Goal: Task Accomplishment & Management: Manage account settings

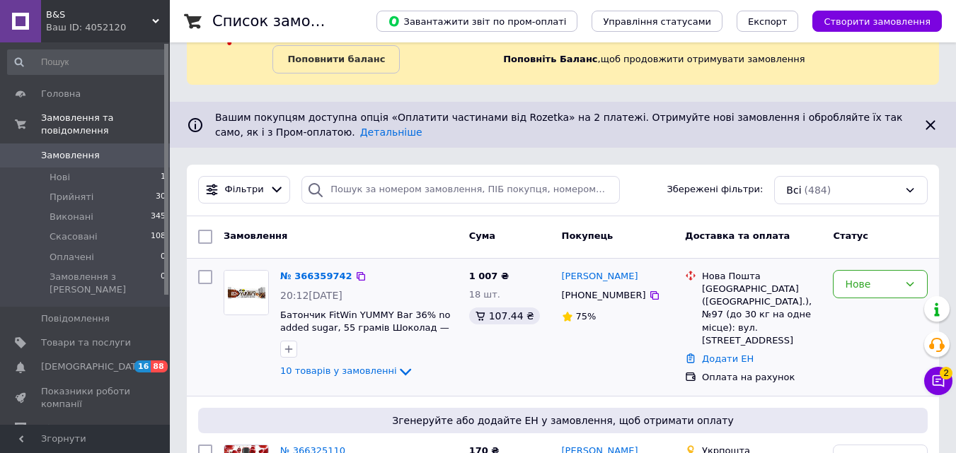
scroll to position [71, 0]
click at [891, 282] on div "Нове" at bounding box center [872, 285] width 54 height 16
click at [874, 316] on li "Прийнято" at bounding box center [879, 313] width 93 height 25
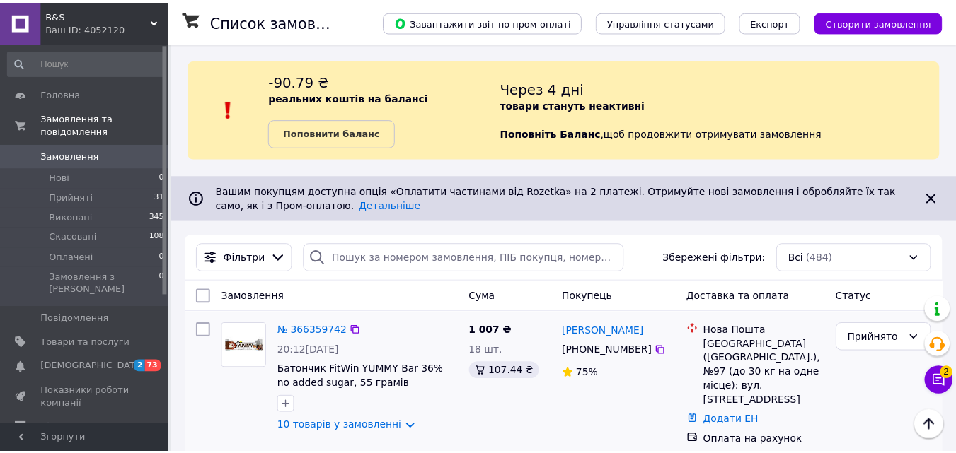
scroll to position [204, 0]
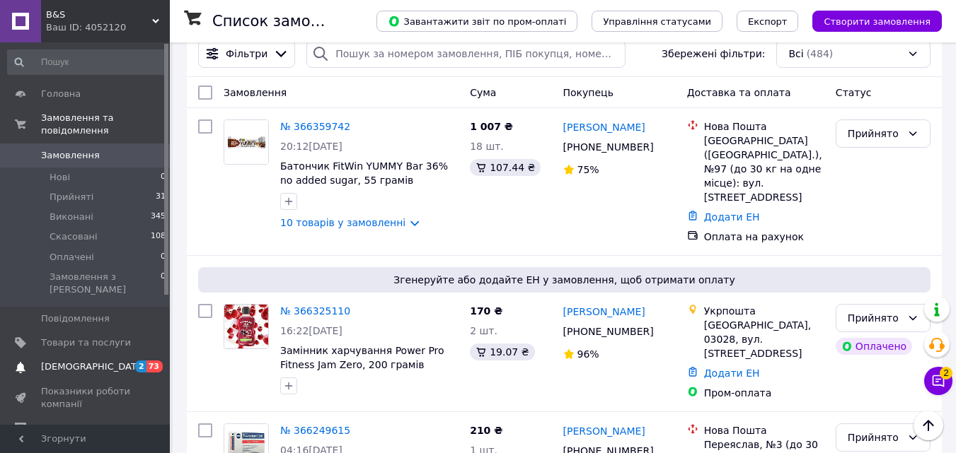
click at [35, 361] on span at bounding box center [20, 367] width 41 height 13
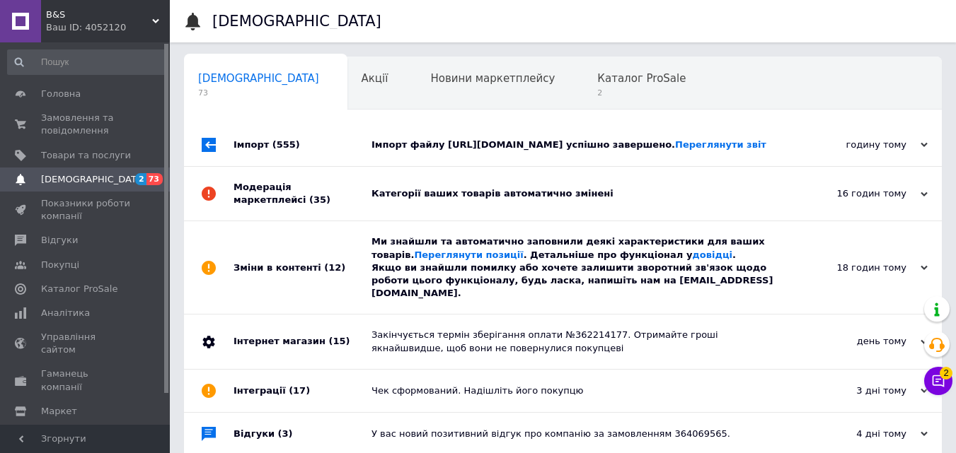
click at [870, 166] on div "годину тому 12.10.2025" at bounding box center [864, 145] width 156 height 42
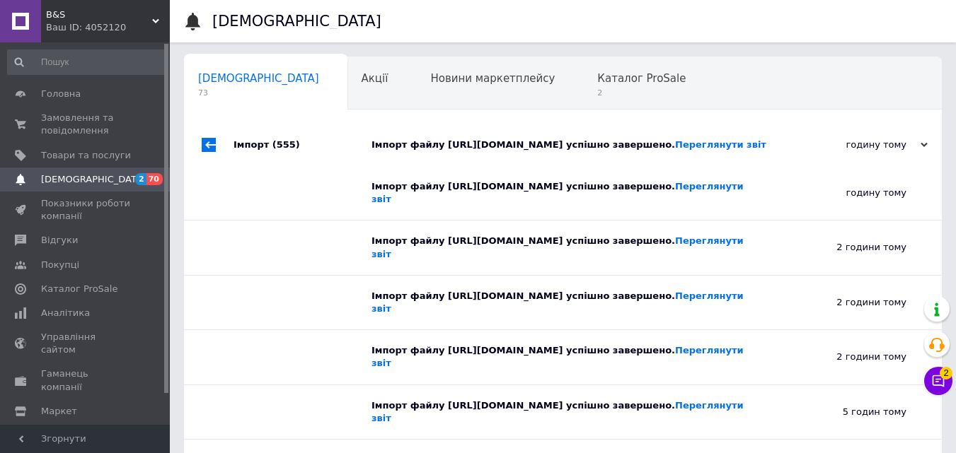
click at [845, 163] on div "годину тому 12.10.2025" at bounding box center [864, 145] width 156 height 42
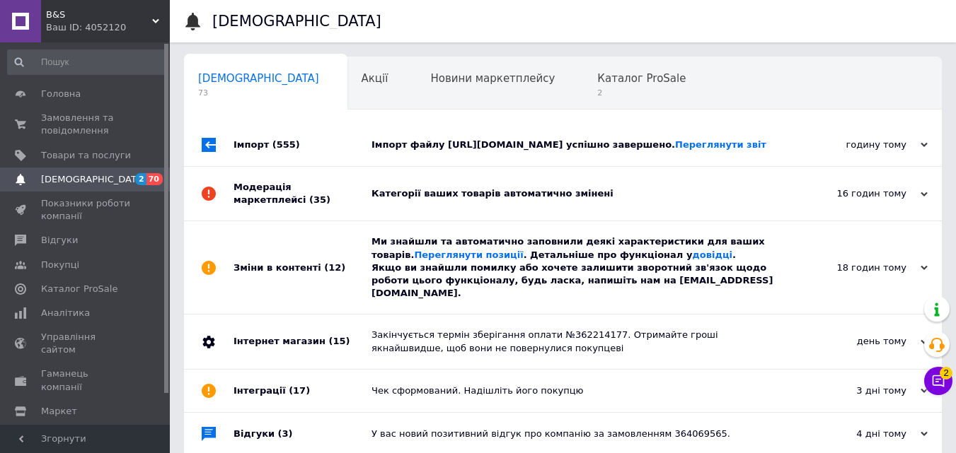
click at [574, 200] on div "Категорії ваших товарів автоматично змінені" at bounding box center [578, 193] width 415 height 13
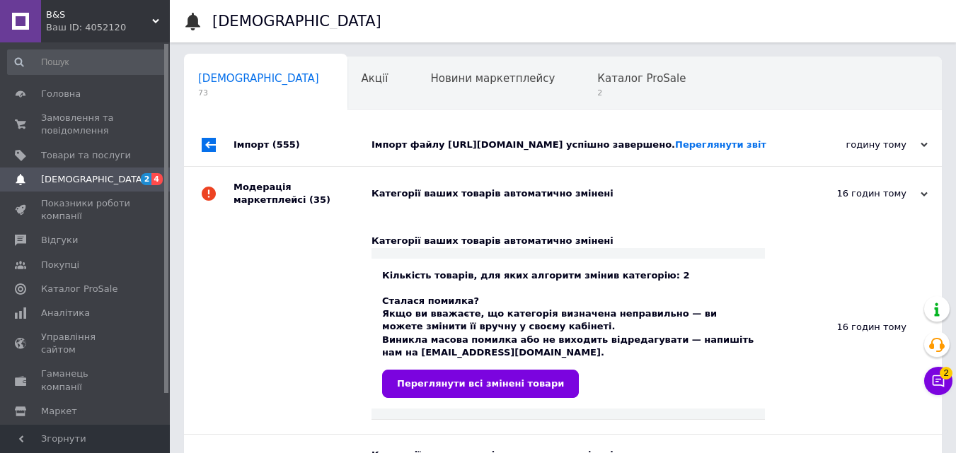
click at [925, 198] on icon at bounding box center [923, 194] width 7 height 7
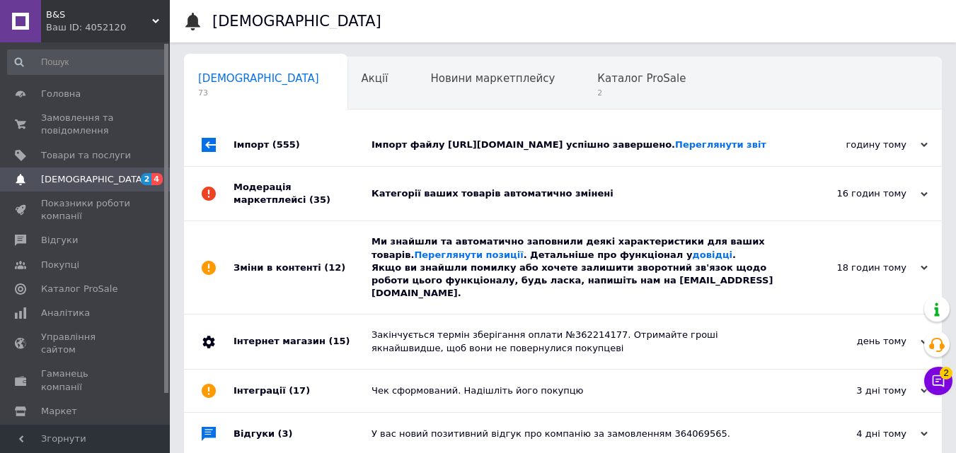
click at [797, 274] on div "18 годин тому" at bounding box center [856, 268] width 141 height 13
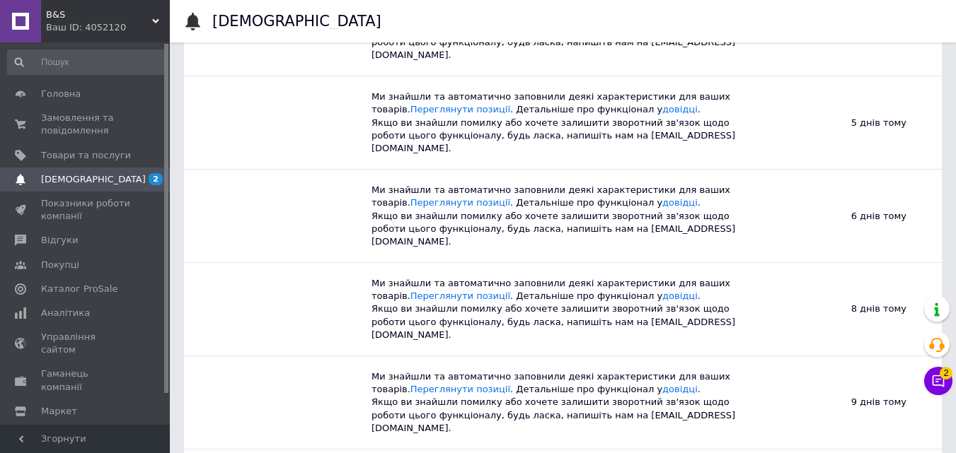
scroll to position [71, 0]
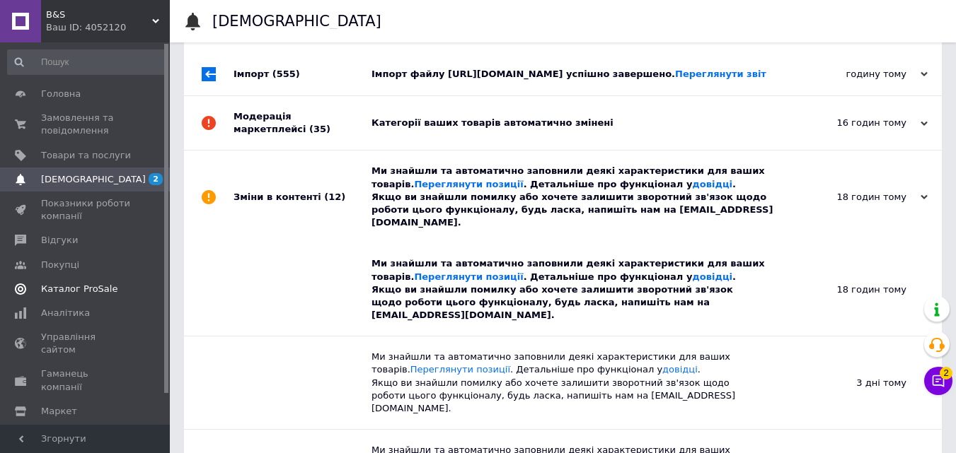
click at [95, 286] on span "Каталог ProSale" at bounding box center [79, 289] width 76 height 13
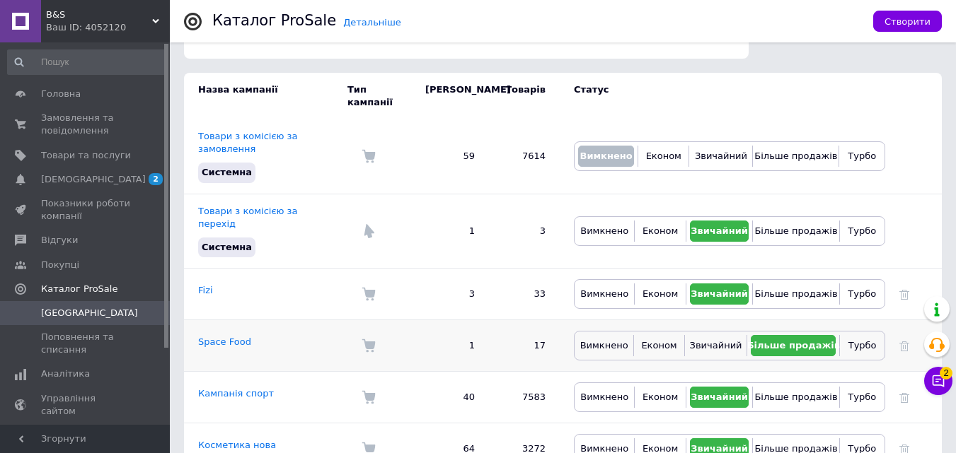
scroll to position [283, 0]
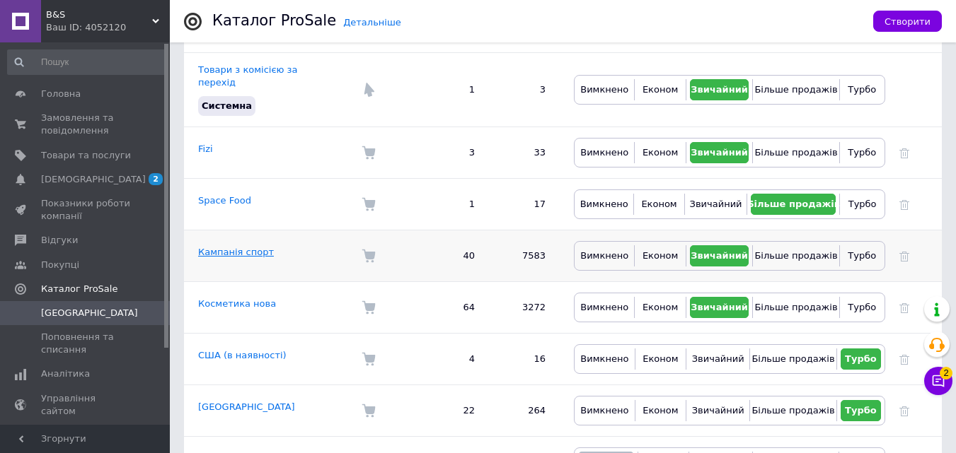
click at [246, 247] on link "Кампанія спорт" at bounding box center [236, 252] width 76 height 11
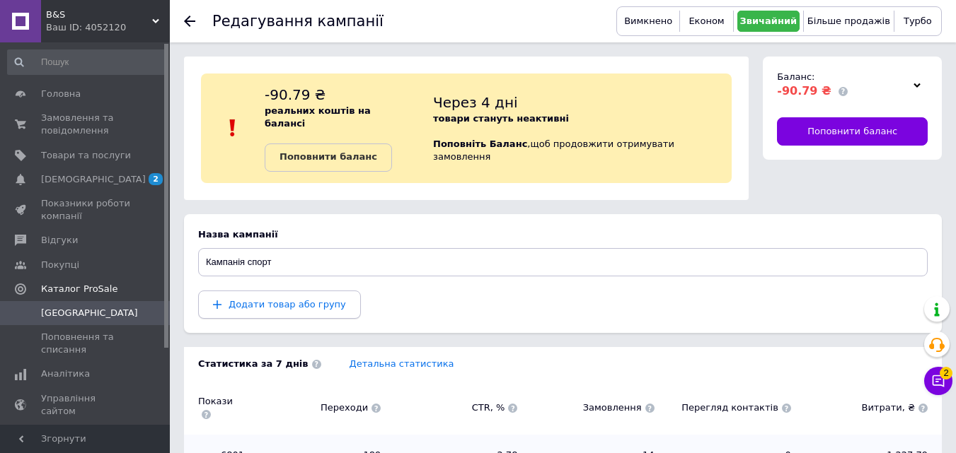
click at [295, 299] on span "Додати товар або групу" at bounding box center [287, 304] width 117 height 11
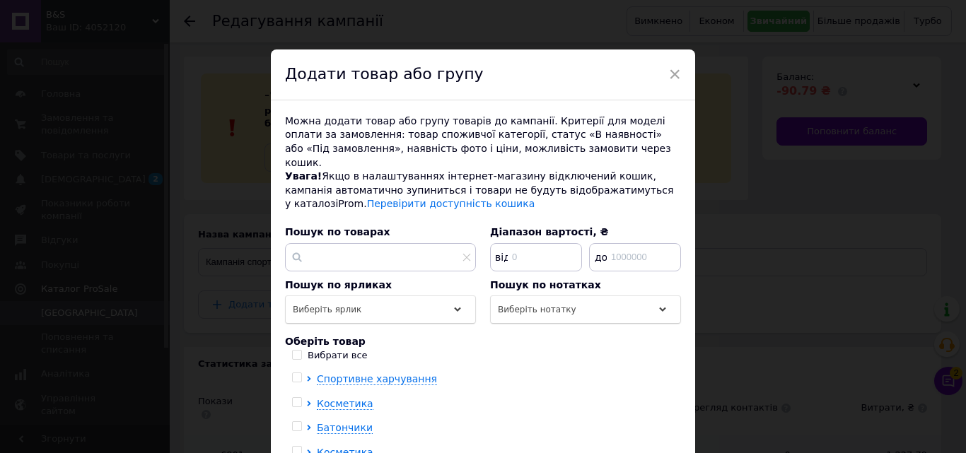
click at [296, 374] on input "checkbox" at bounding box center [296, 378] width 9 height 9
checkbox input "true"
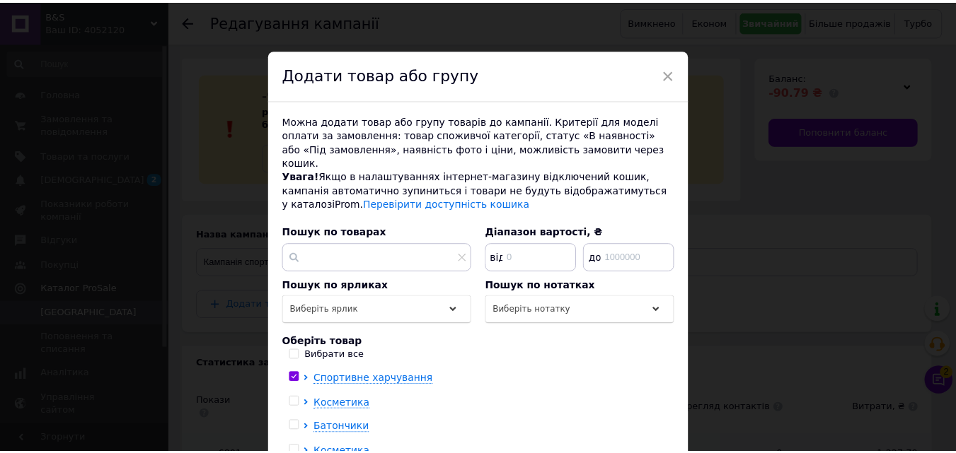
scroll to position [99, 0]
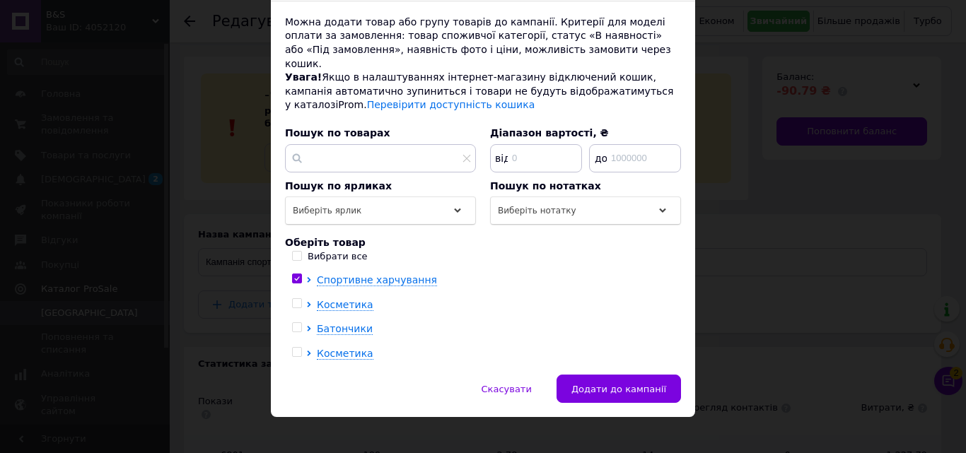
click at [619, 384] on span "Додати до кампанії" at bounding box center [619, 389] width 95 height 11
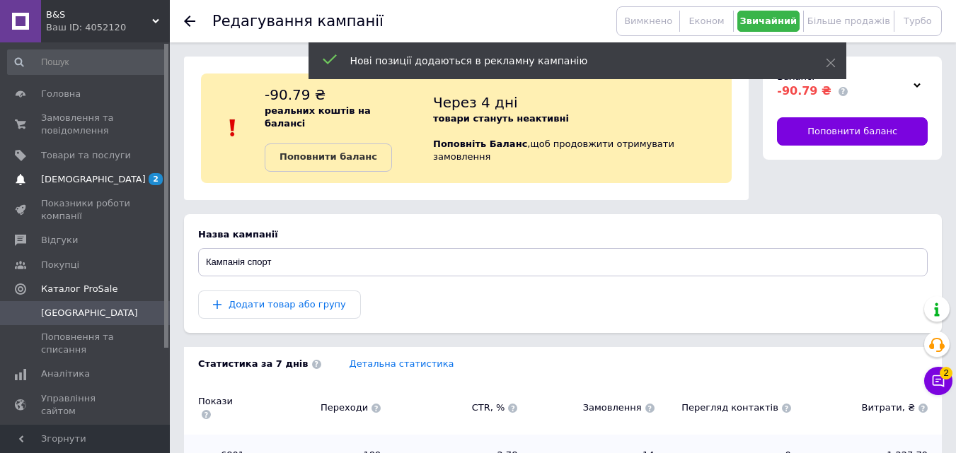
click at [103, 183] on span "[DEMOGRAPHIC_DATA]" at bounding box center [86, 179] width 90 height 13
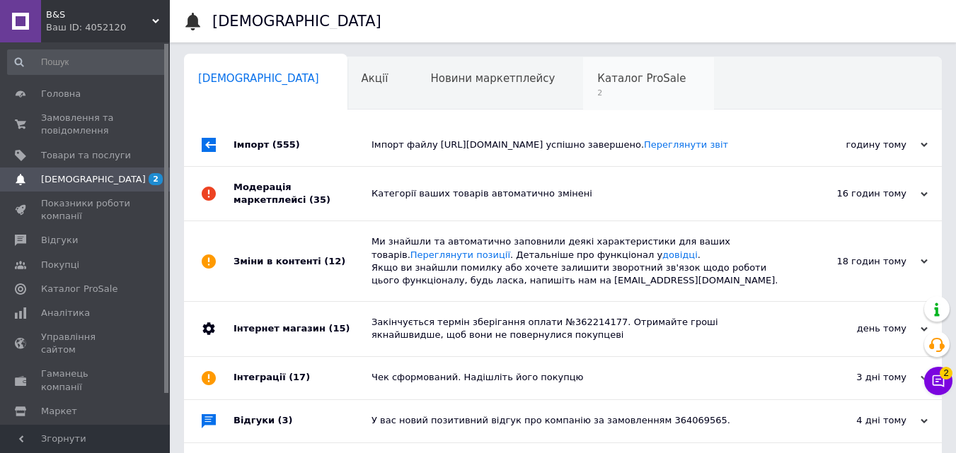
click at [597, 81] on span "Каталог ProSale" at bounding box center [641, 78] width 88 height 13
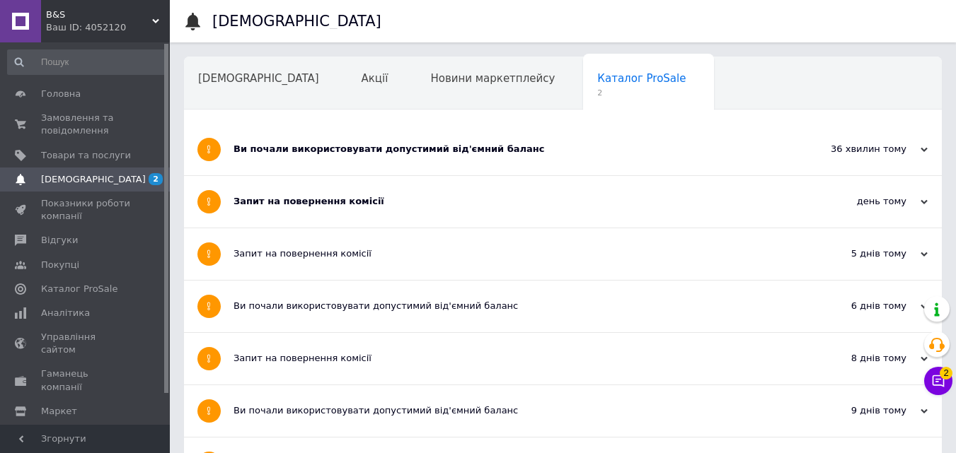
click at [606, 148] on div "Ви почали використовувати допустимий від'ємний баланс" at bounding box center [509, 149] width 553 height 13
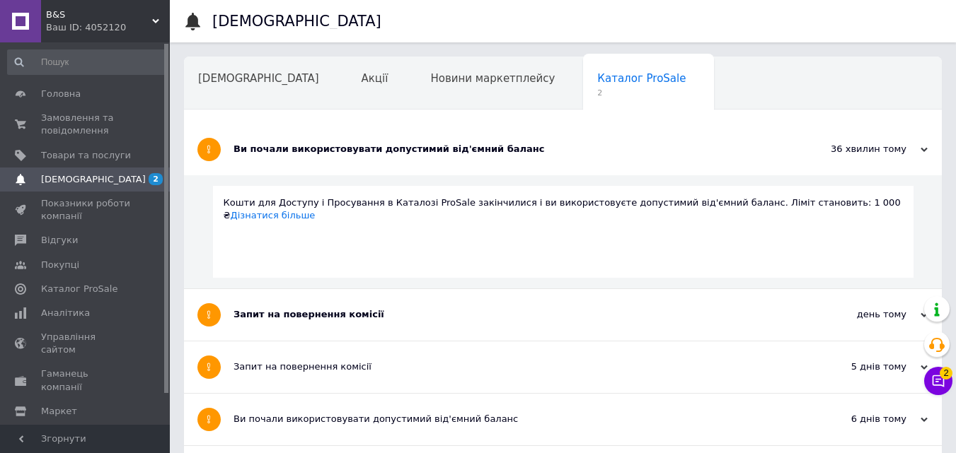
click at [572, 312] on div "Запит на повернення комісії" at bounding box center [509, 314] width 553 height 13
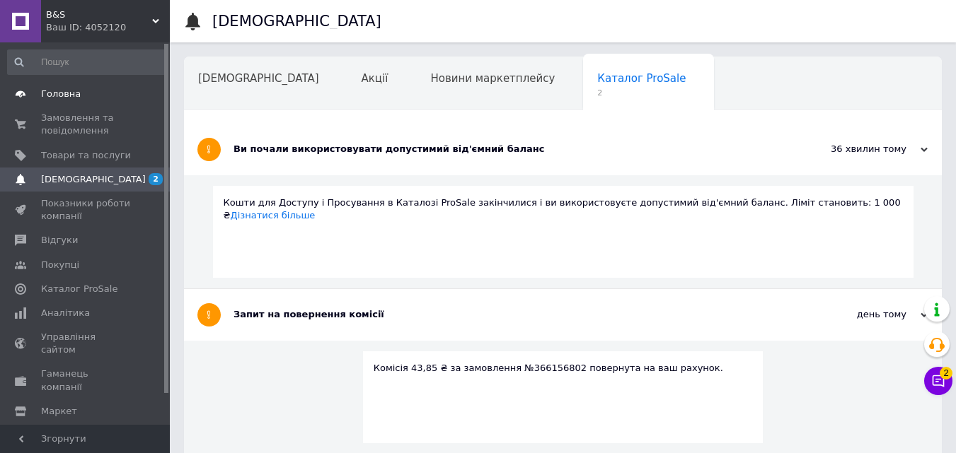
click at [92, 102] on link "Головна" at bounding box center [87, 94] width 174 height 24
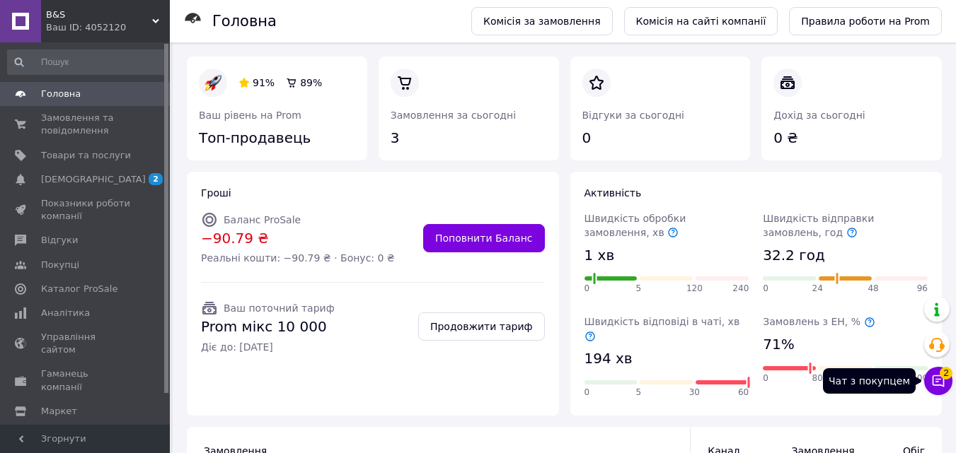
click at [933, 383] on icon at bounding box center [938, 382] width 12 height 12
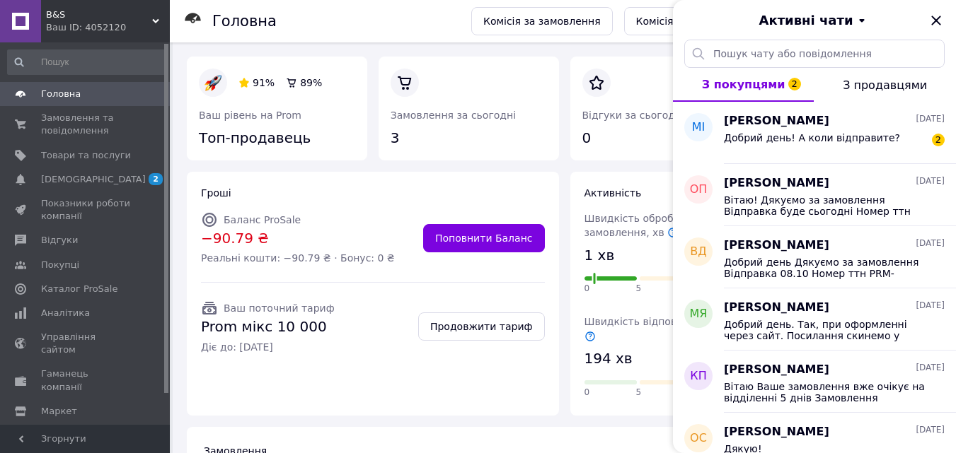
click at [428, 8] on div "Головна" at bounding box center [334, 21] width 245 height 42
